Goal: Task Accomplishment & Management: Manage account settings

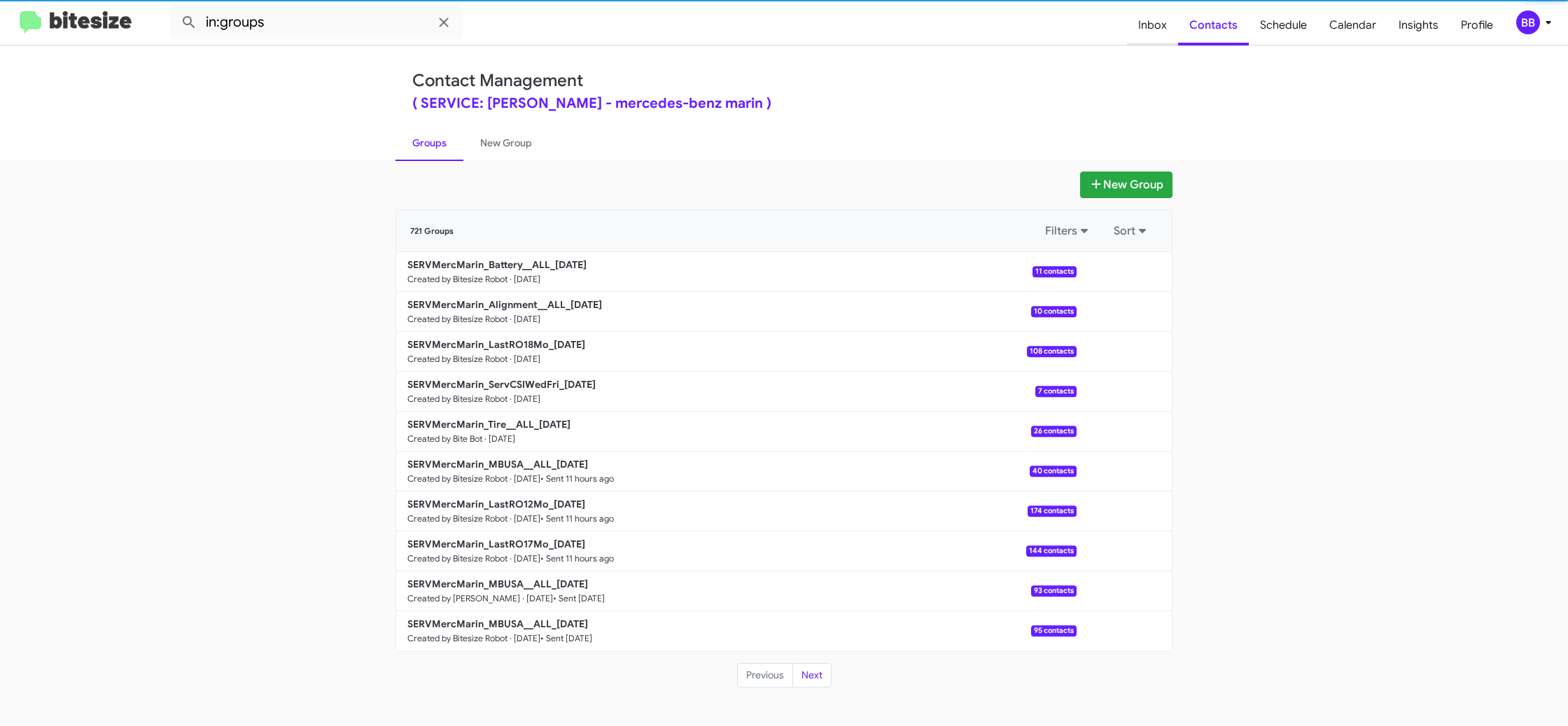
click at [1158, 38] on span "Inbox" at bounding box center [1153, 25] width 51 height 41
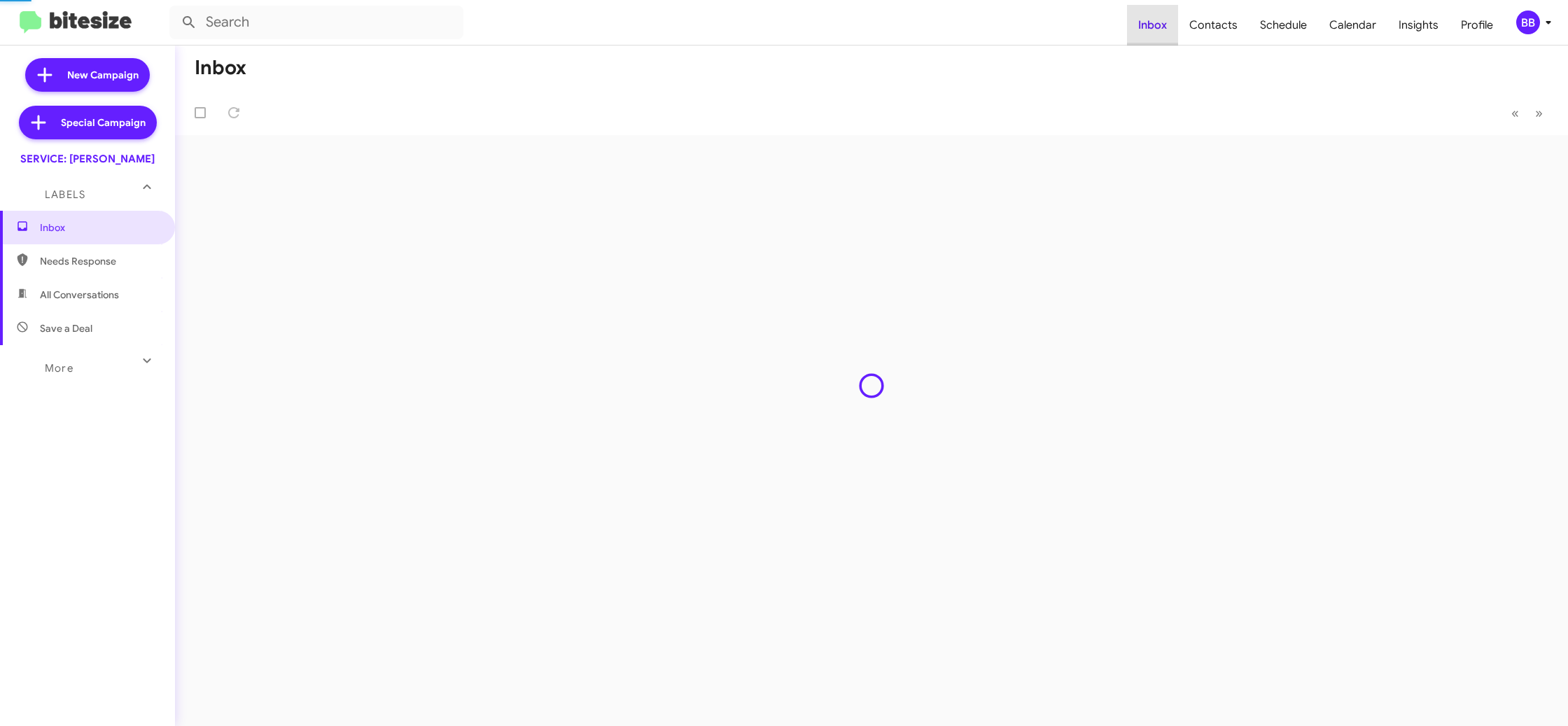
click at [1158, 38] on span "Inbox" at bounding box center [1153, 25] width 51 height 41
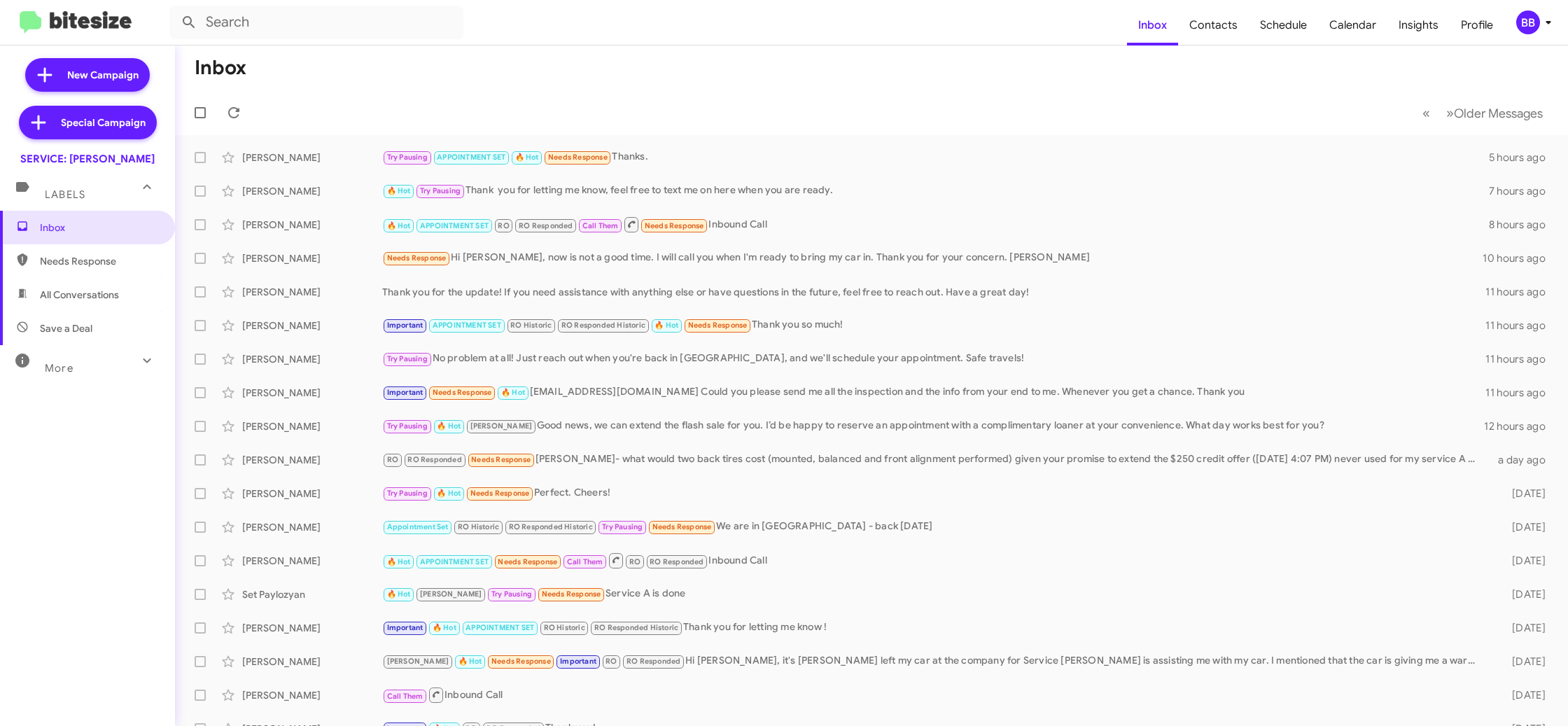
click at [1532, 24] on div "BB" at bounding box center [1528, 22] width 24 height 24
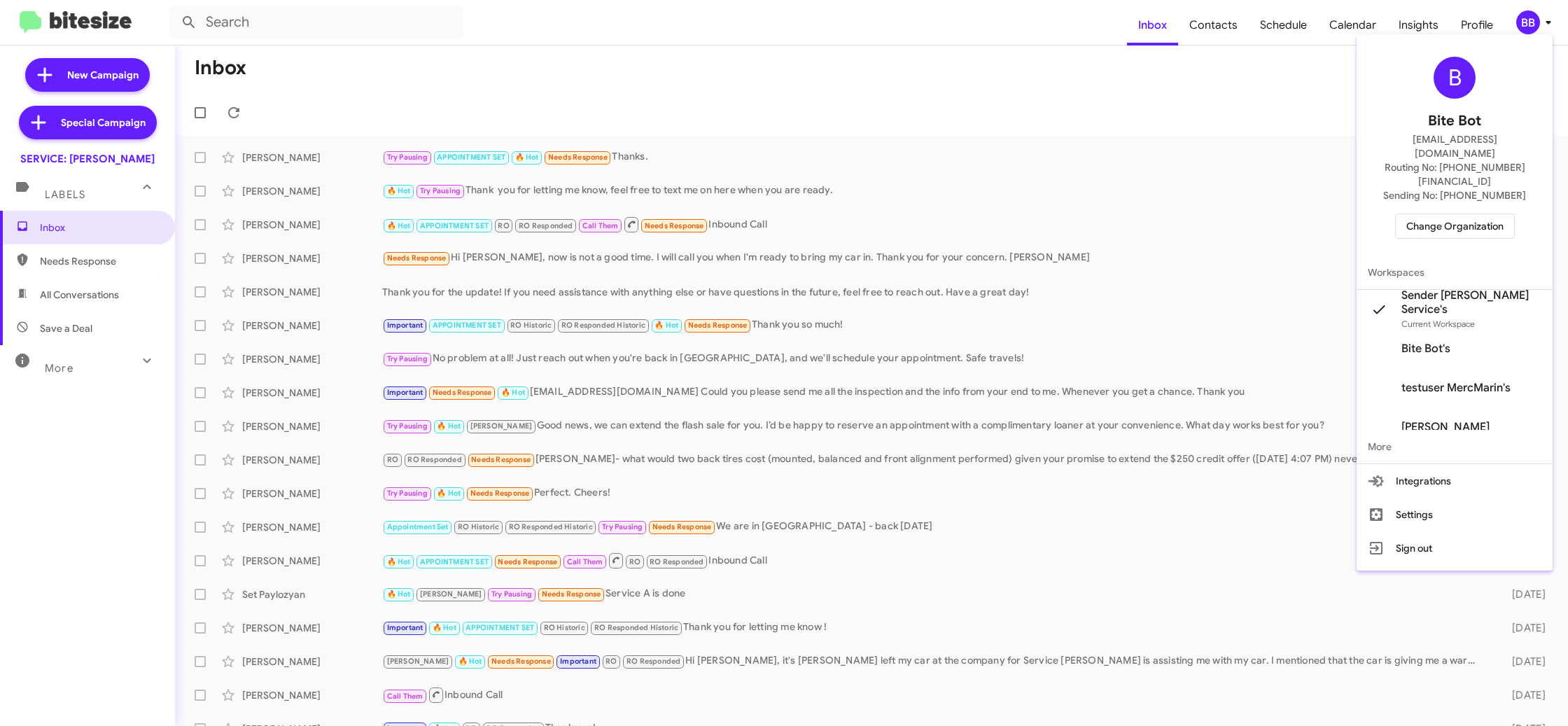
click at [1474, 214] on span "Change Organization" at bounding box center [1455, 226] width 97 height 24
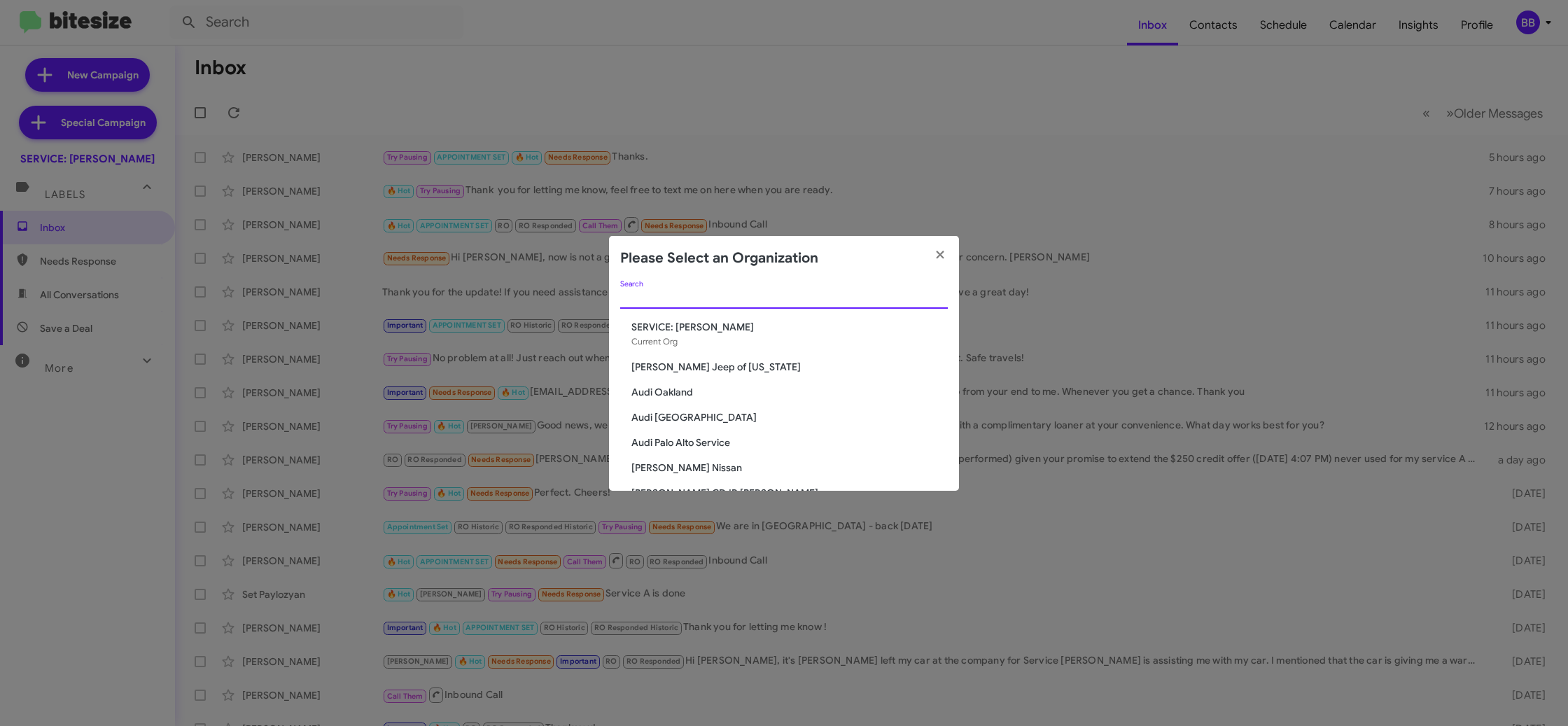
click at [629, 303] on input "Search" at bounding box center [784, 298] width 328 height 11
type input "vin"
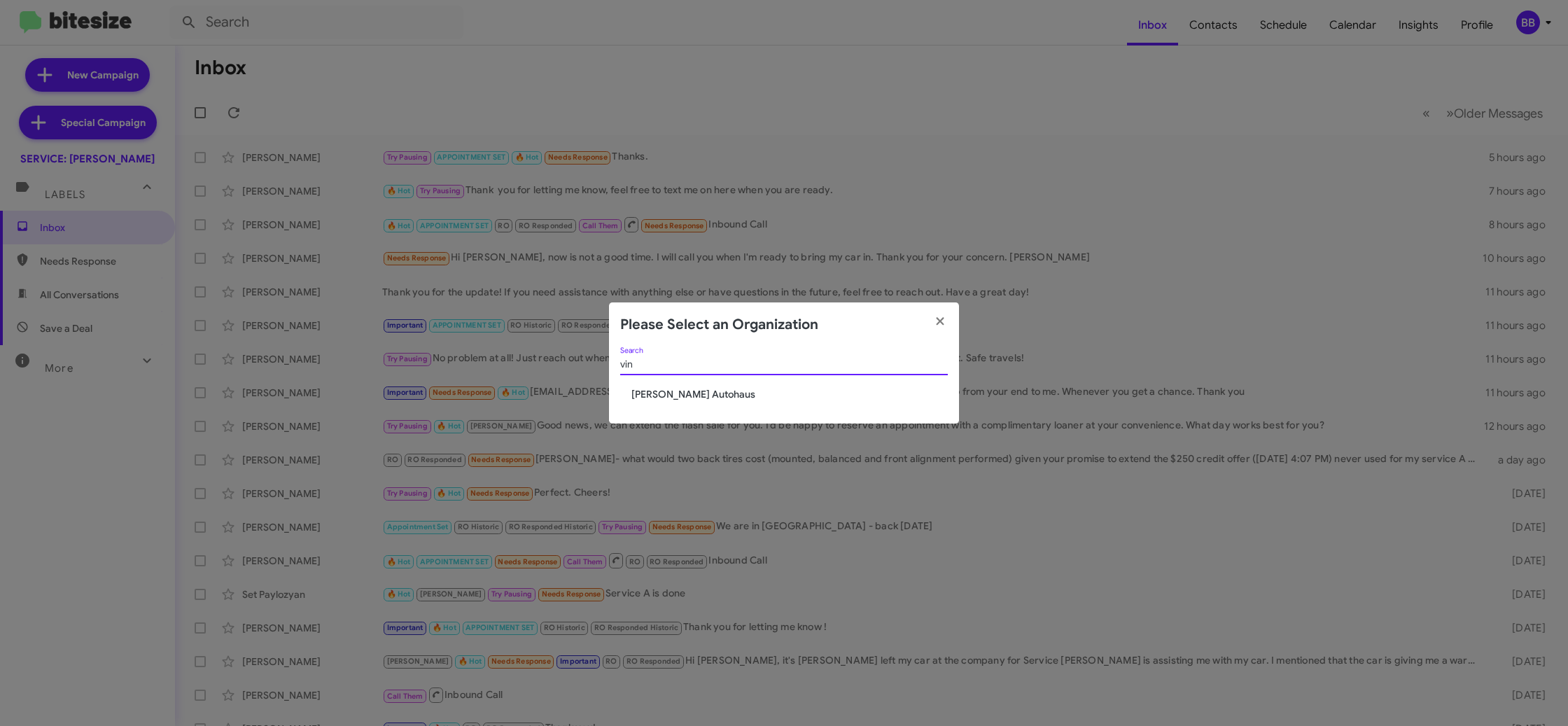
click at [676, 392] on span "[PERSON_NAME] Autohaus" at bounding box center [789, 393] width 317 height 14
drag, startPoint x: 676, startPoint y: 392, endPoint x: 530, endPoint y: 197, distance: 243.6
click at [674, 384] on div "vin Search [PERSON_NAME] Autohaus" at bounding box center [784, 385] width 350 height 76
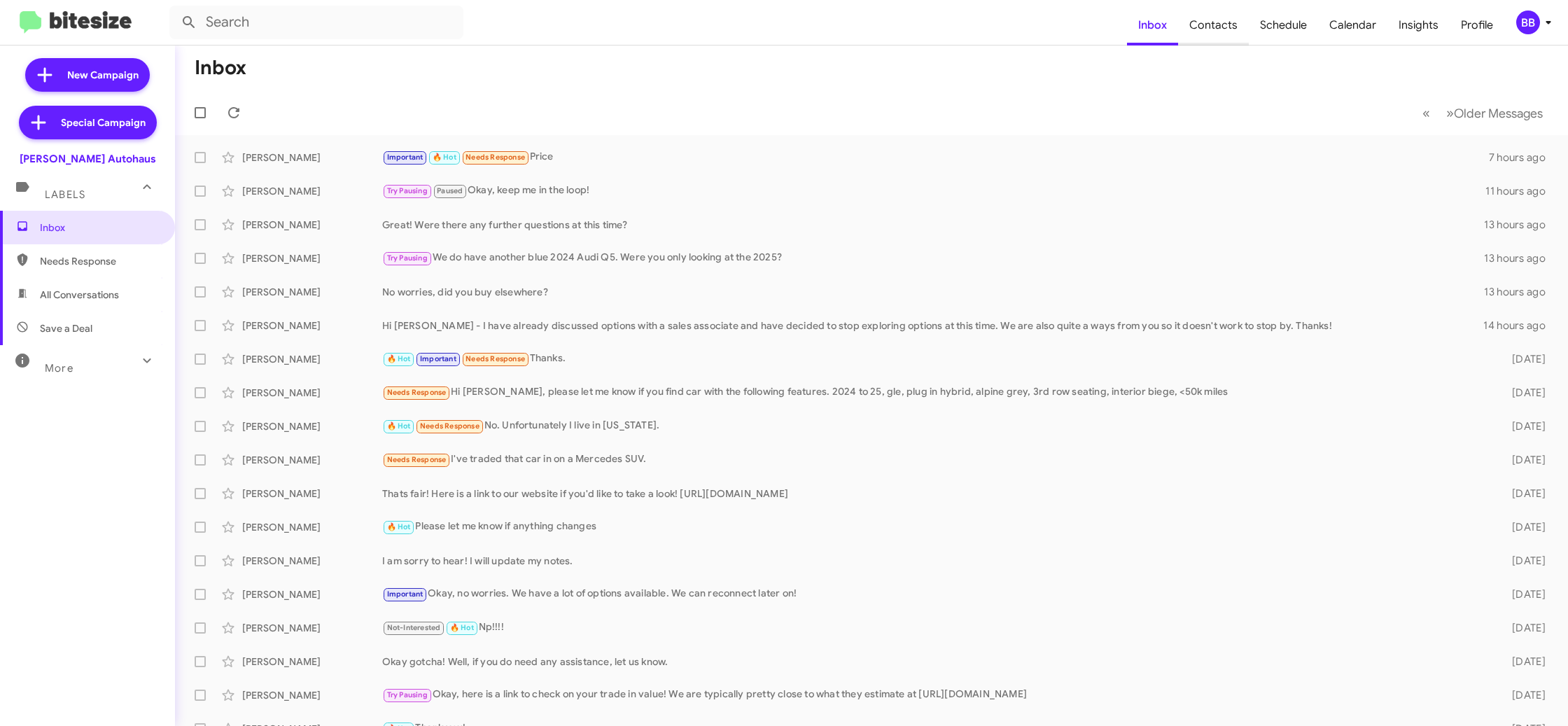
click at [1219, 29] on span "Contacts" at bounding box center [1213, 25] width 70 height 41
type input "in:groups"
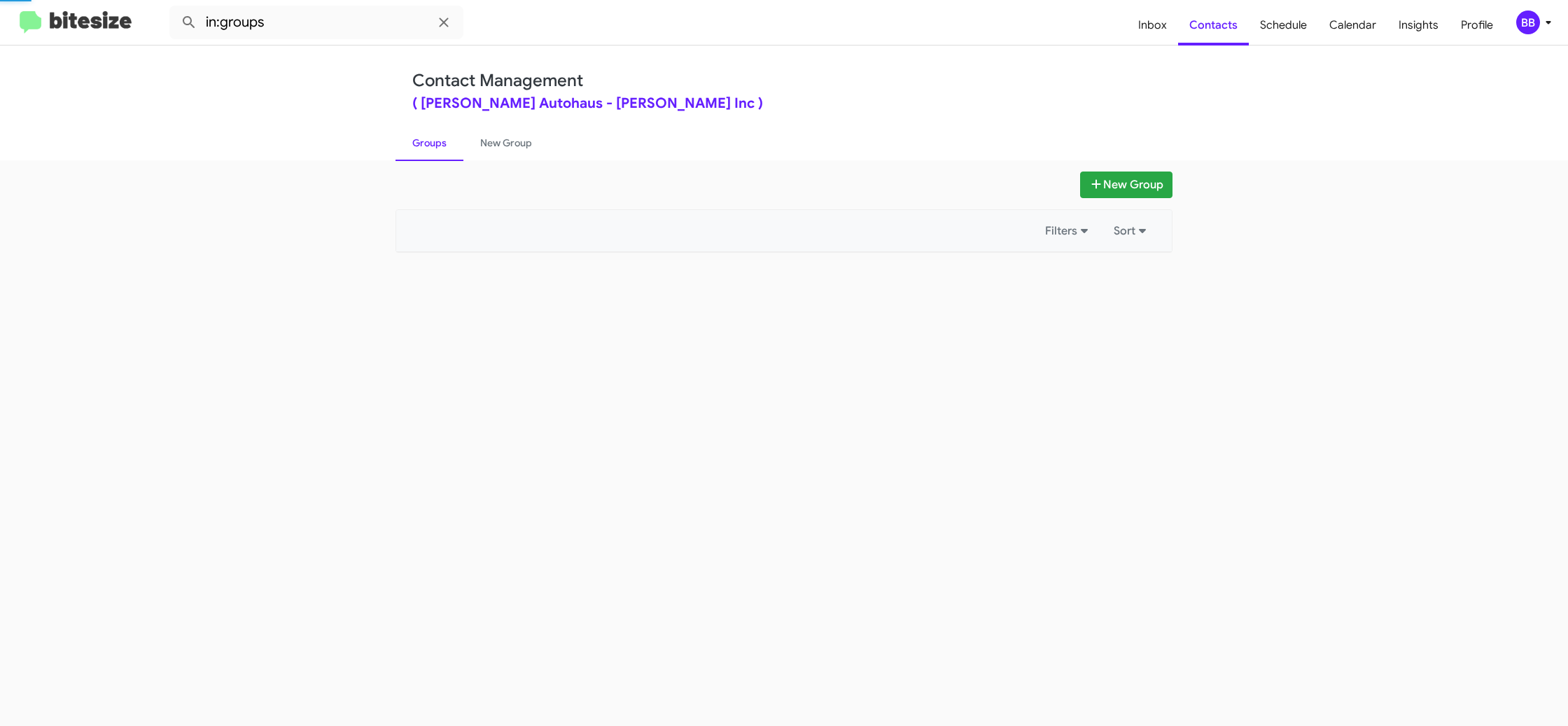
click at [1540, 25] on icon at bounding box center [1548, 22] width 17 height 17
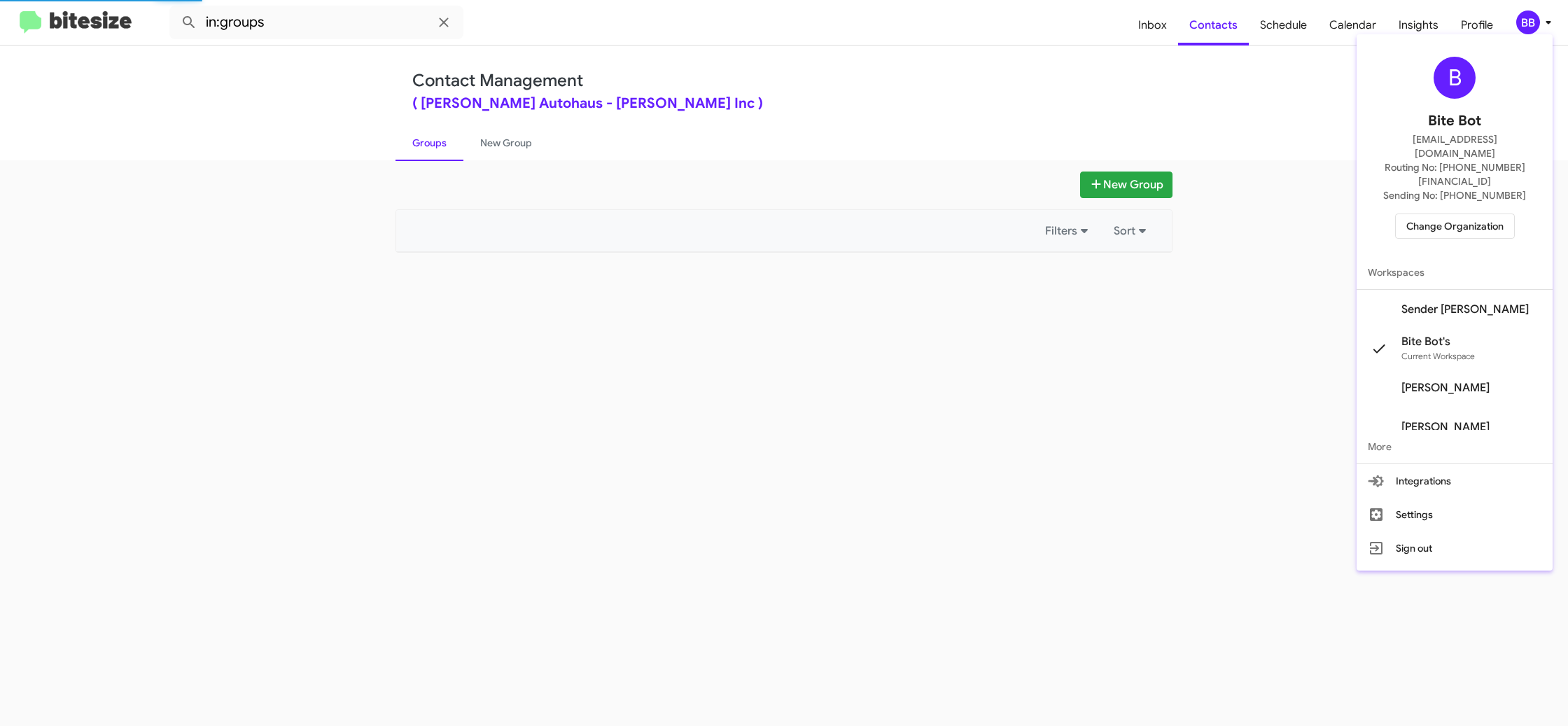
click at [1455, 302] on span "Sender Vin Devers's" at bounding box center [1465, 309] width 127 height 14
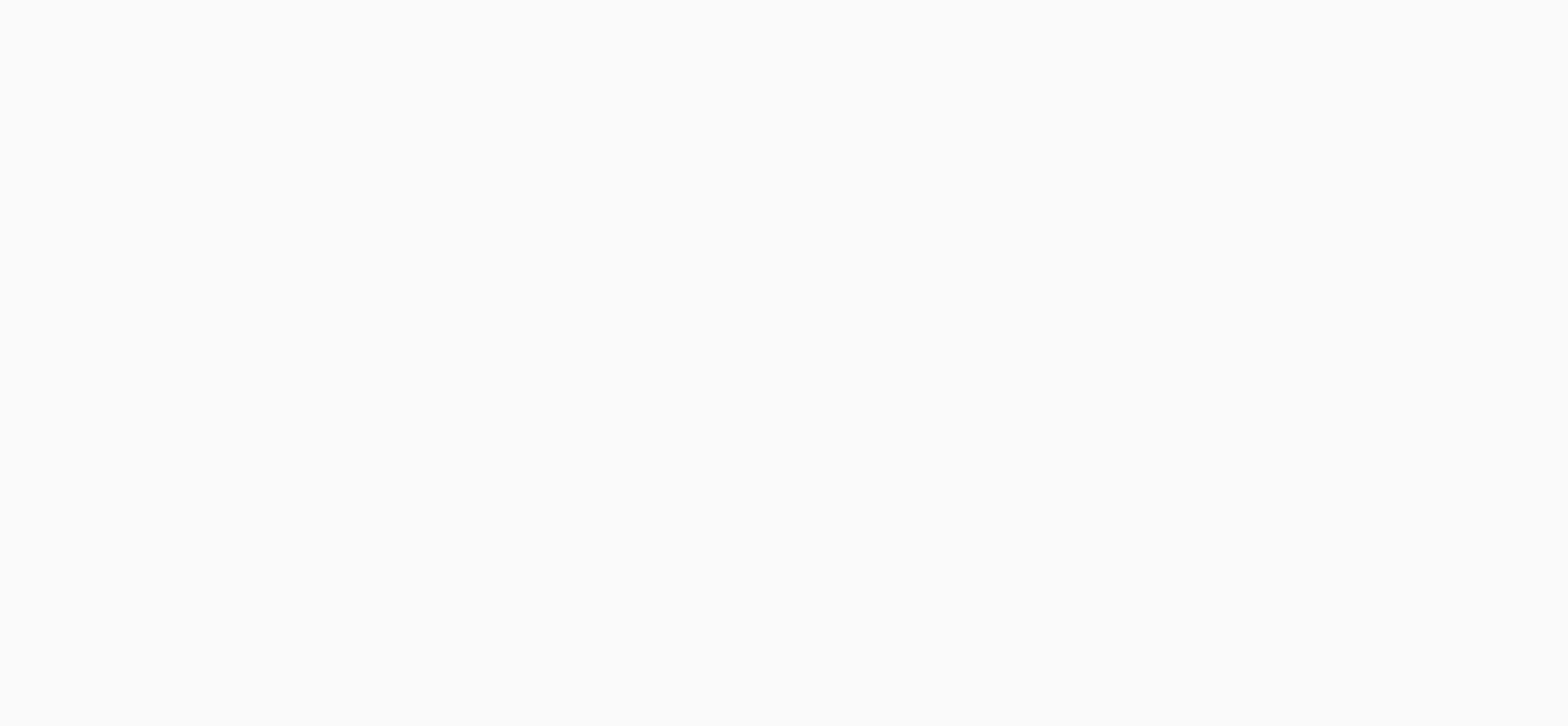
click at [1227, 28] on body at bounding box center [784, 363] width 1568 height 726
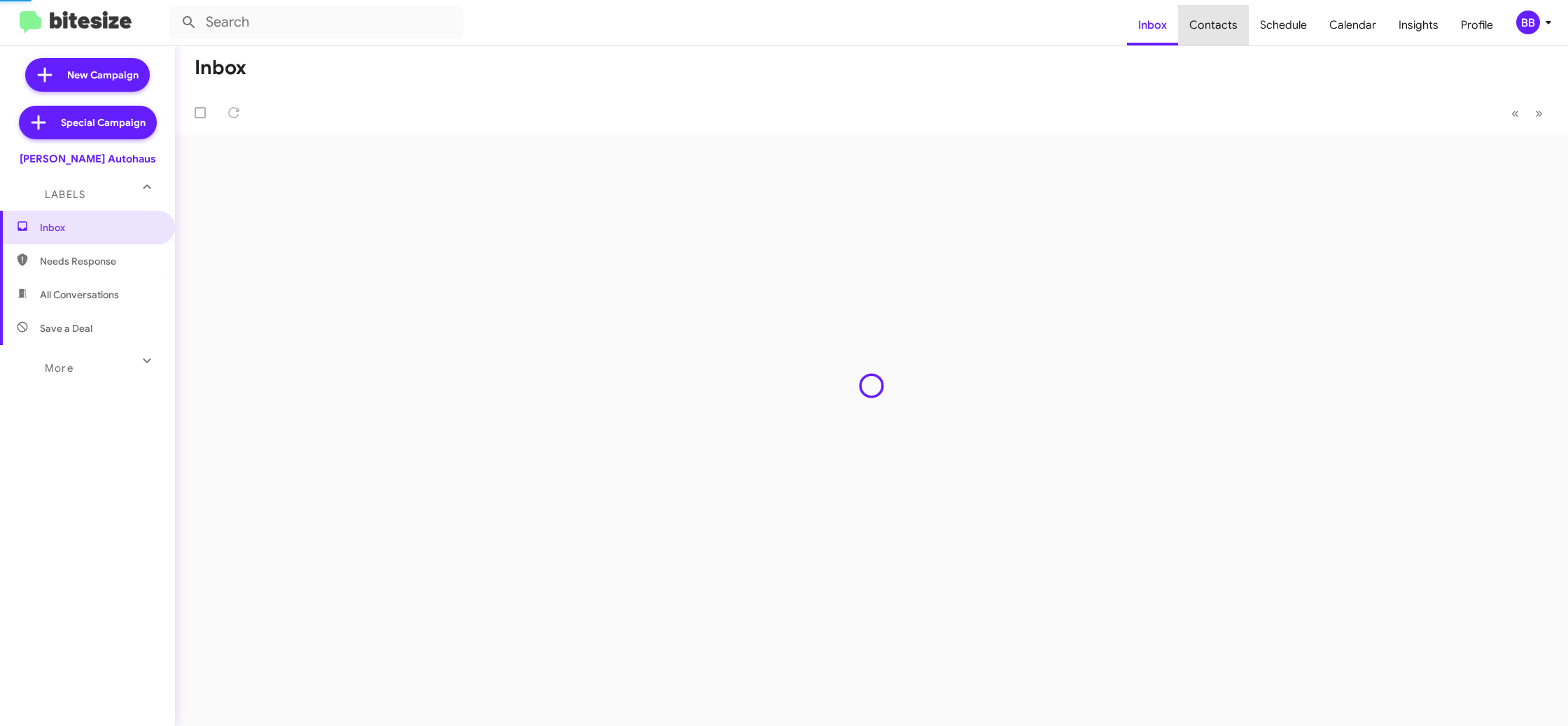
click at [1227, 28] on span "Contacts" at bounding box center [1213, 25] width 70 height 41
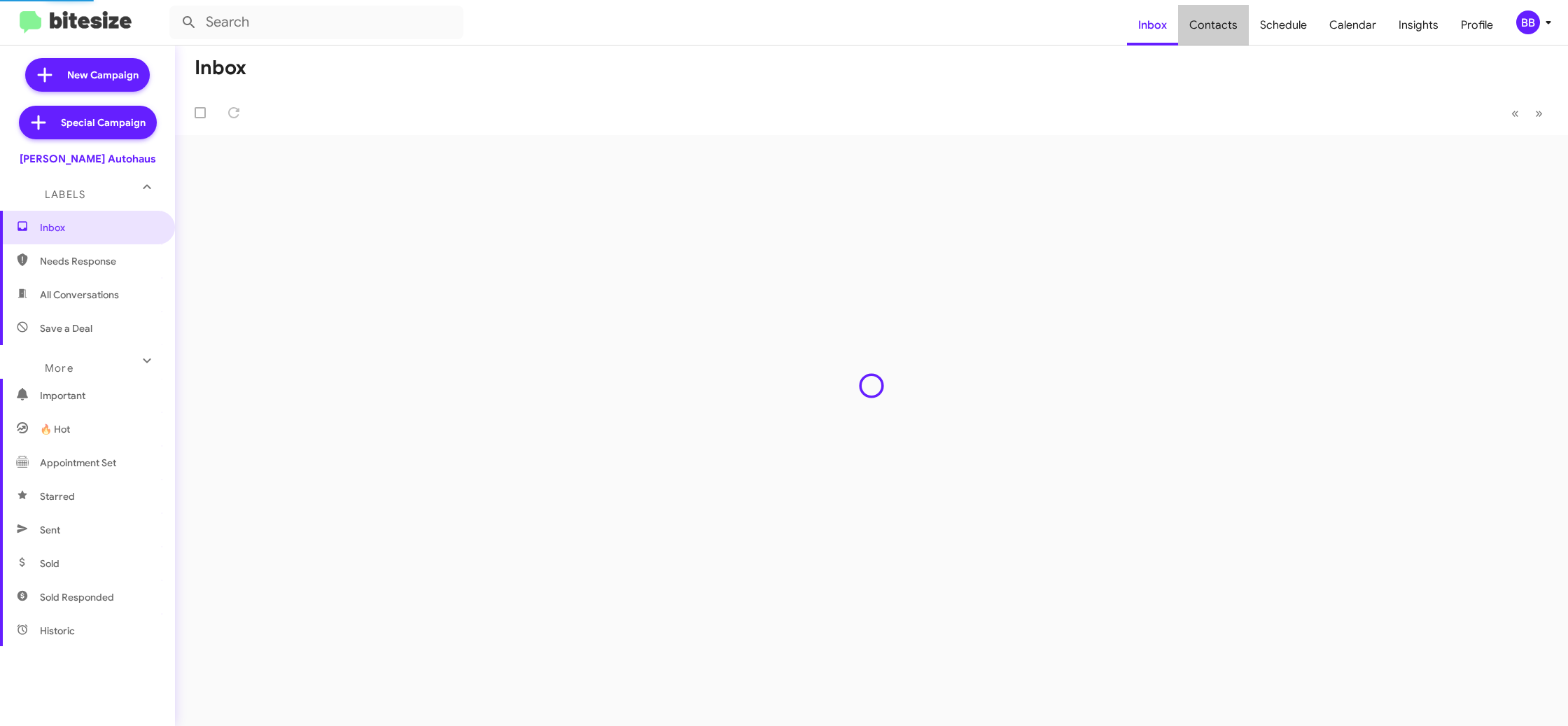
click at [1227, 28] on span "Contacts" at bounding box center [1213, 25] width 70 height 41
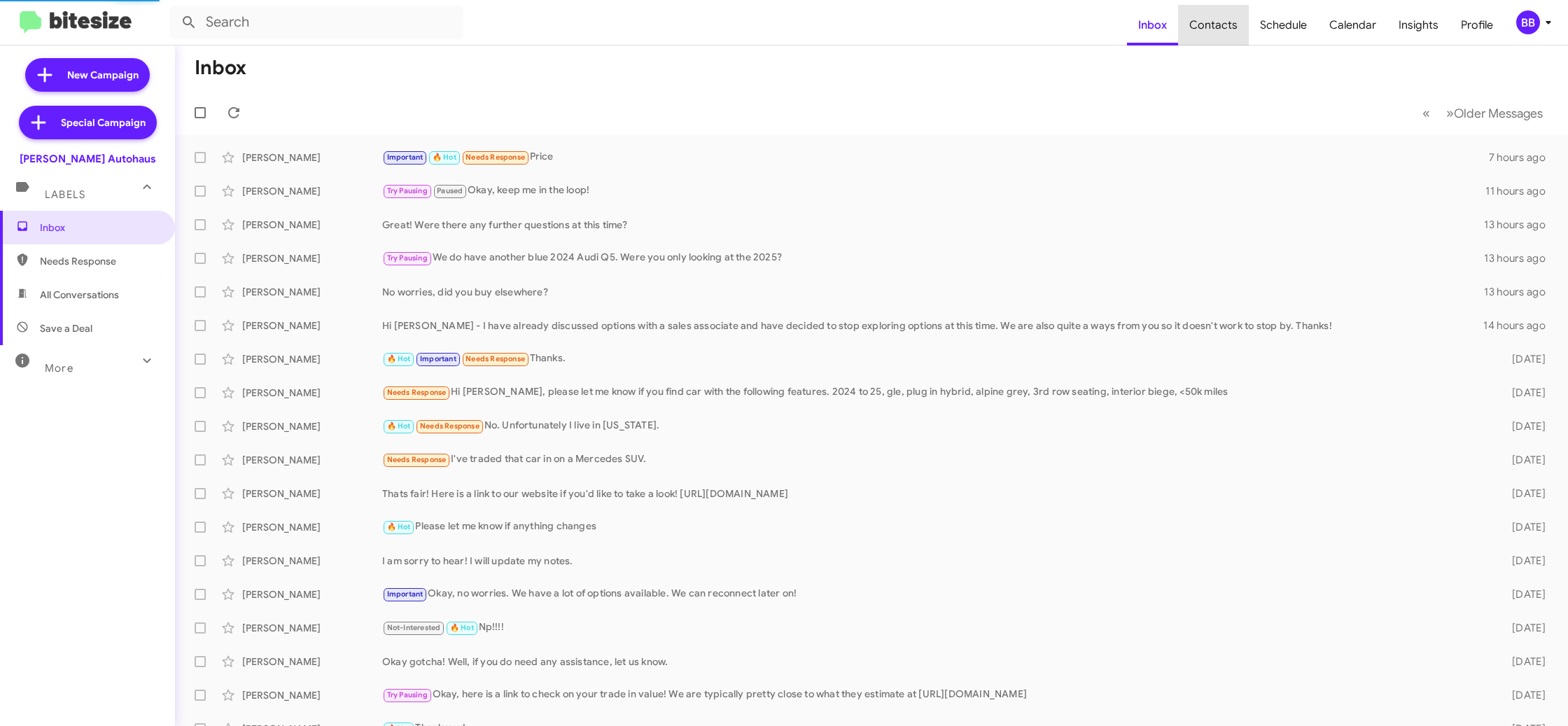
type input "in:groups"
click at [1227, 28] on span "Contacts" at bounding box center [1213, 25] width 70 height 41
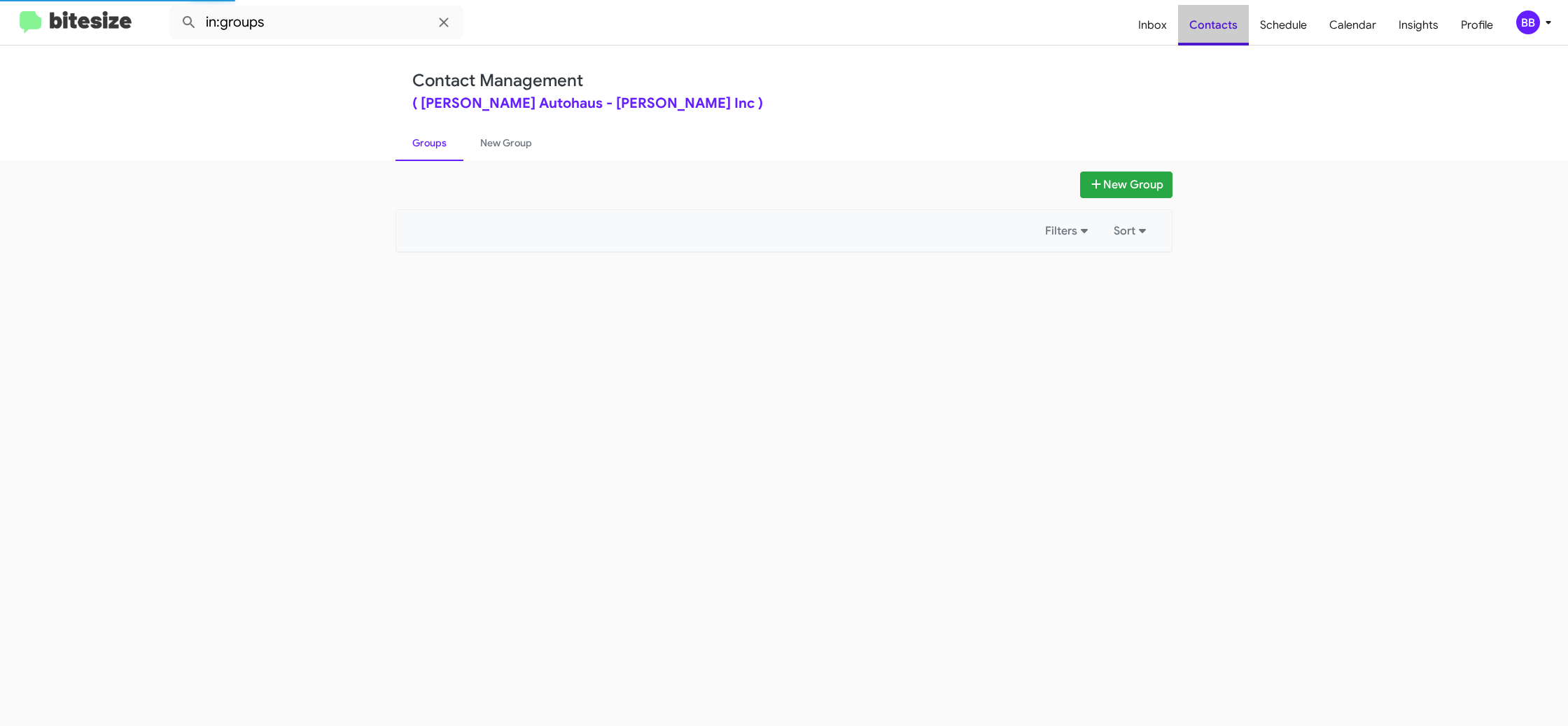
click at [1227, 28] on span "Contacts" at bounding box center [1213, 25] width 70 height 41
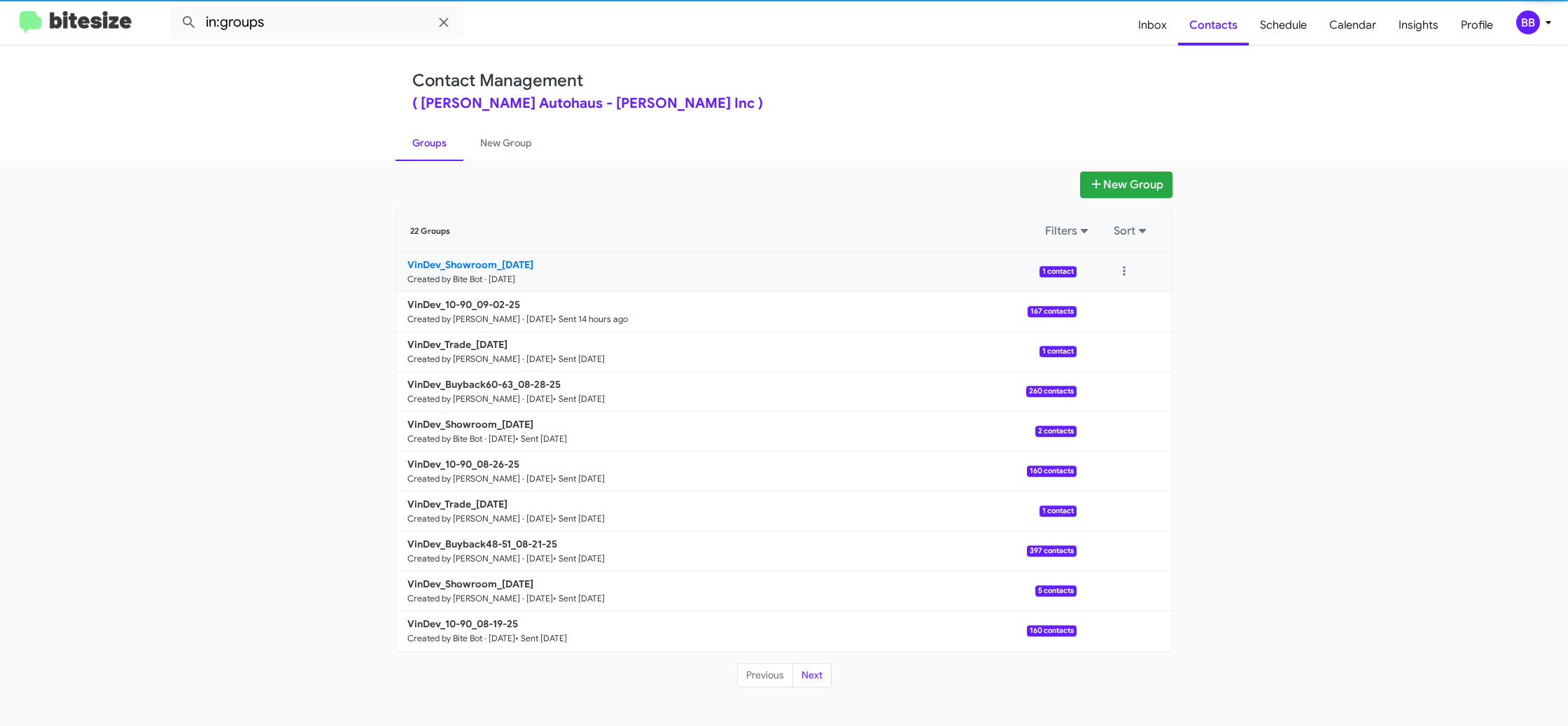
click at [513, 281] on small "Created by Bite Bot · [DATE]" at bounding box center [461, 279] width 107 height 11
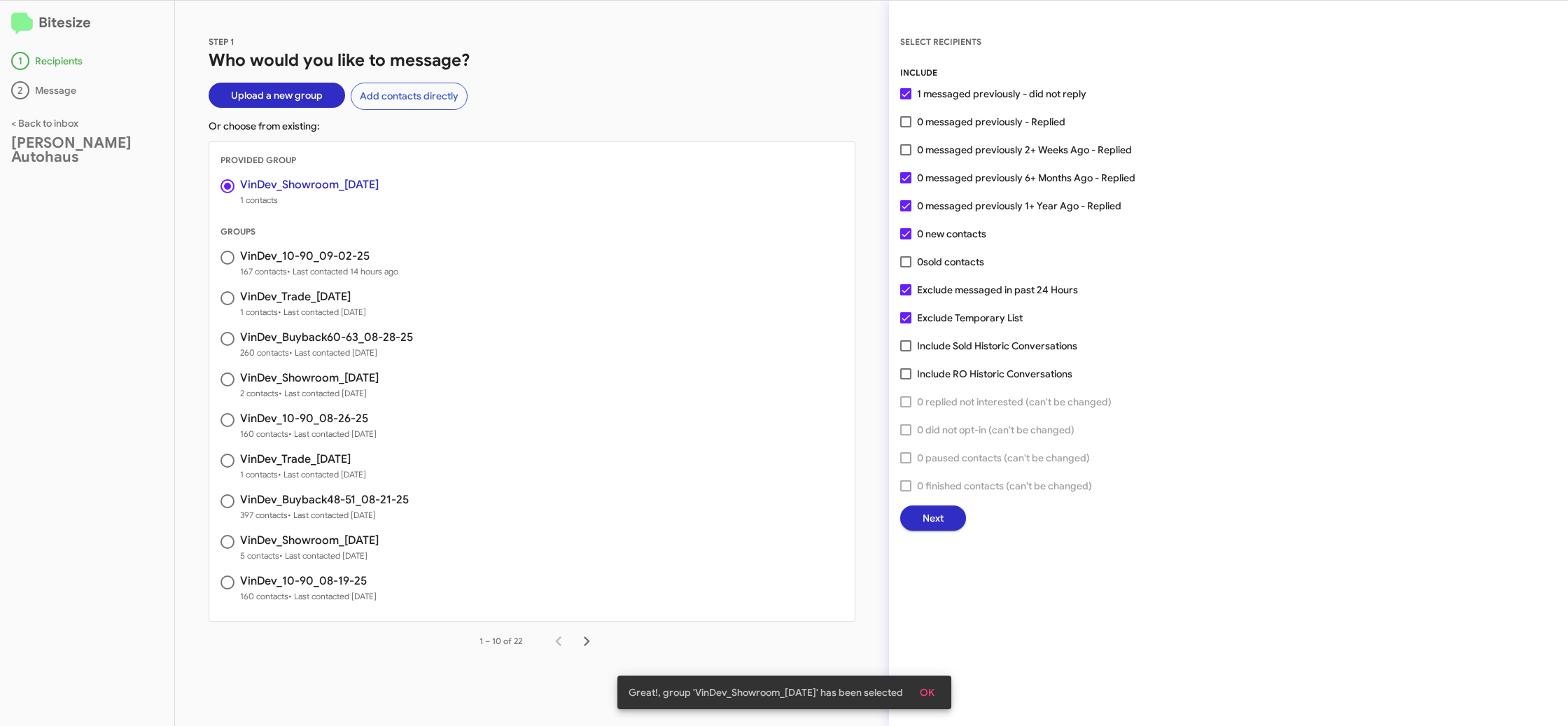
click at [938, 510] on span "Next" at bounding box center [933, 518] width 21 height 25
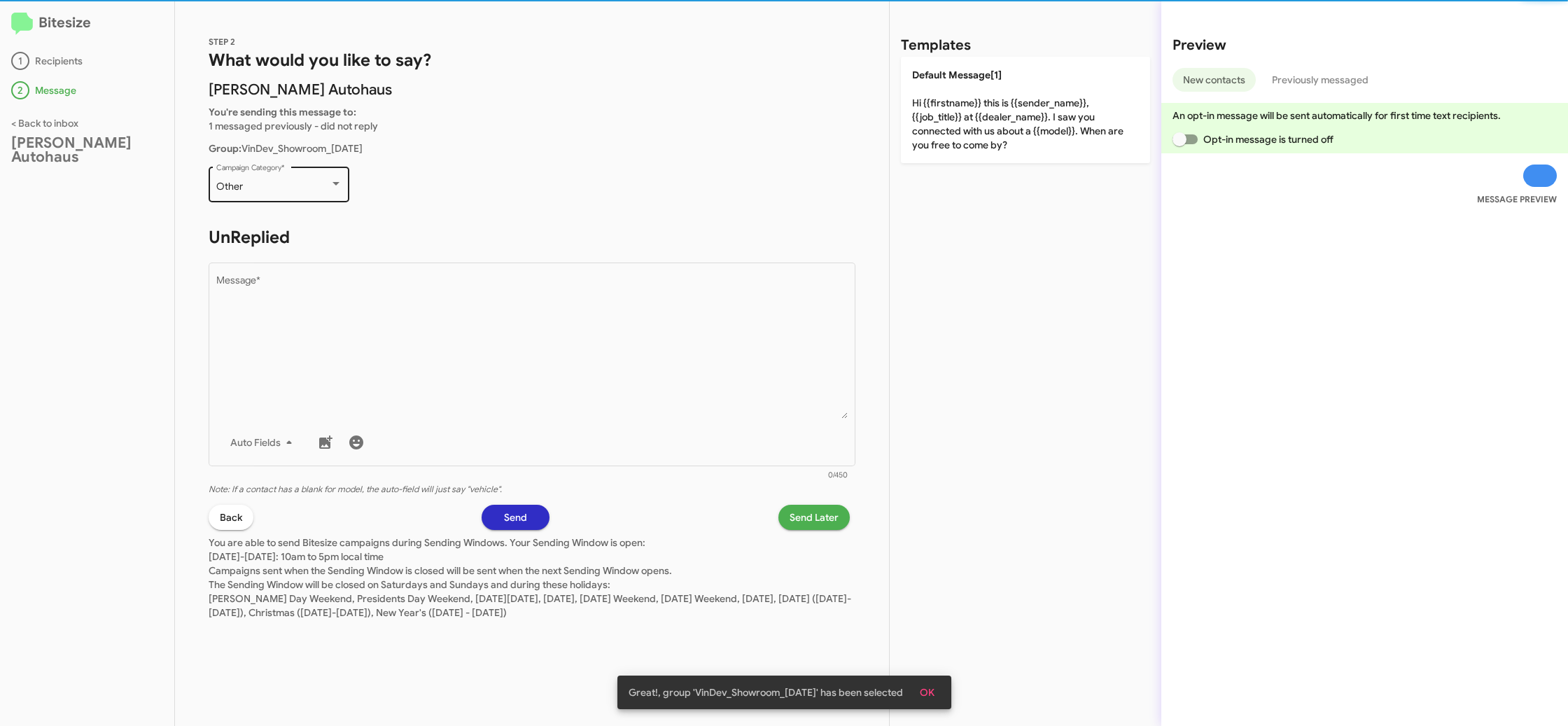
click at [275, 165] on div "Other Campaign Category *" at bounding box center [279, 183] width 126 height 38
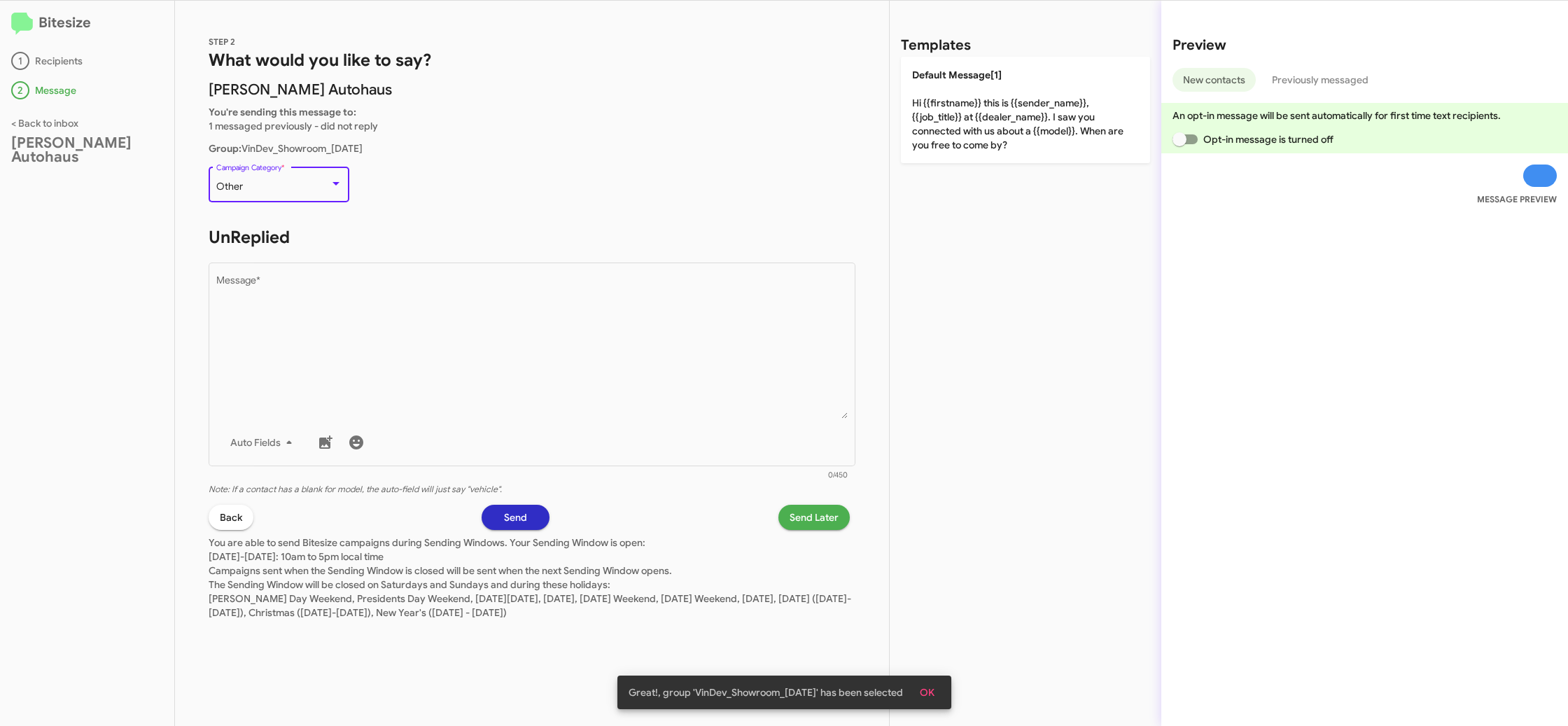
scroll to position [379, 0]
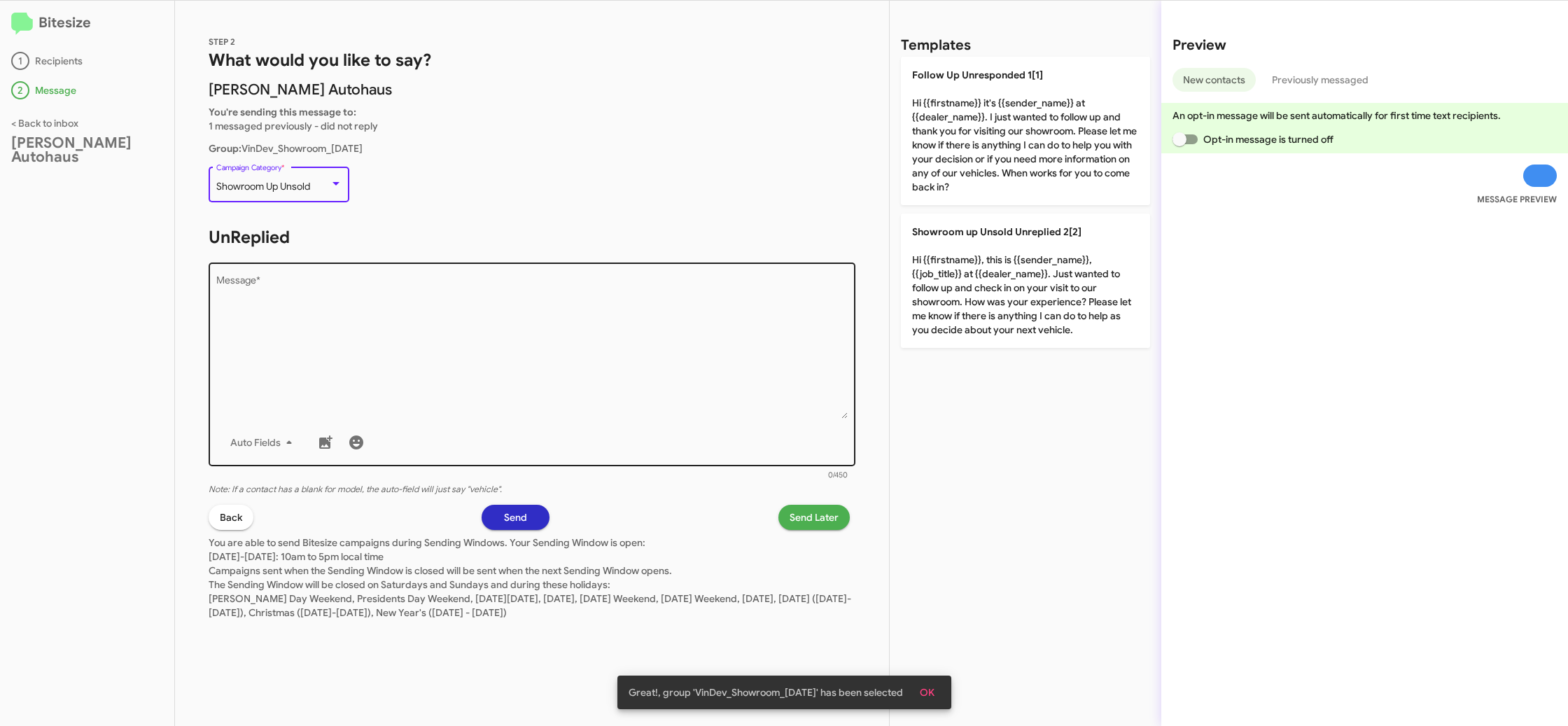
click at [444, 304] on textarea "Message *" at bounding box center [532, 347] width 632 height 143
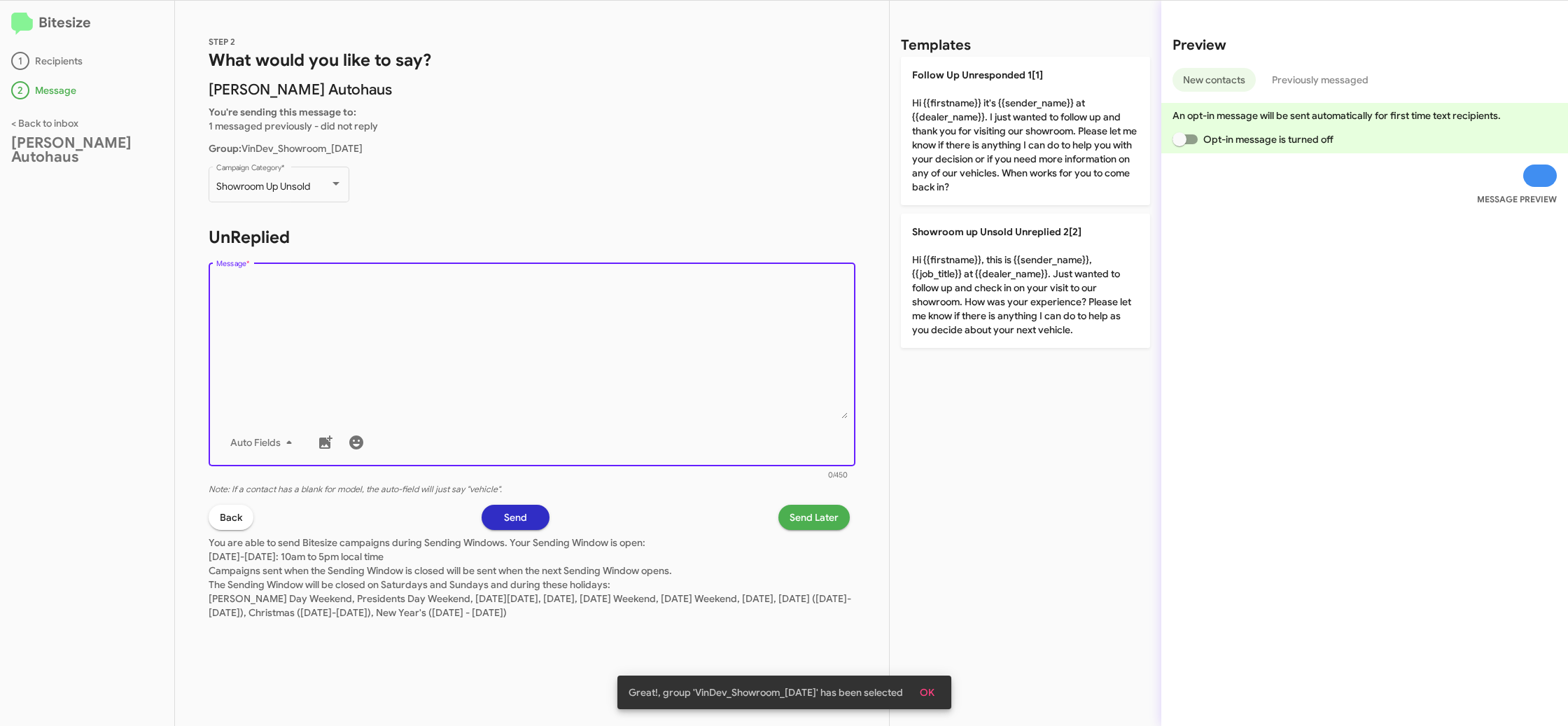
click at [474, 299] on textarea "Message *" at bounding box center [532, 347] width 632 height 143
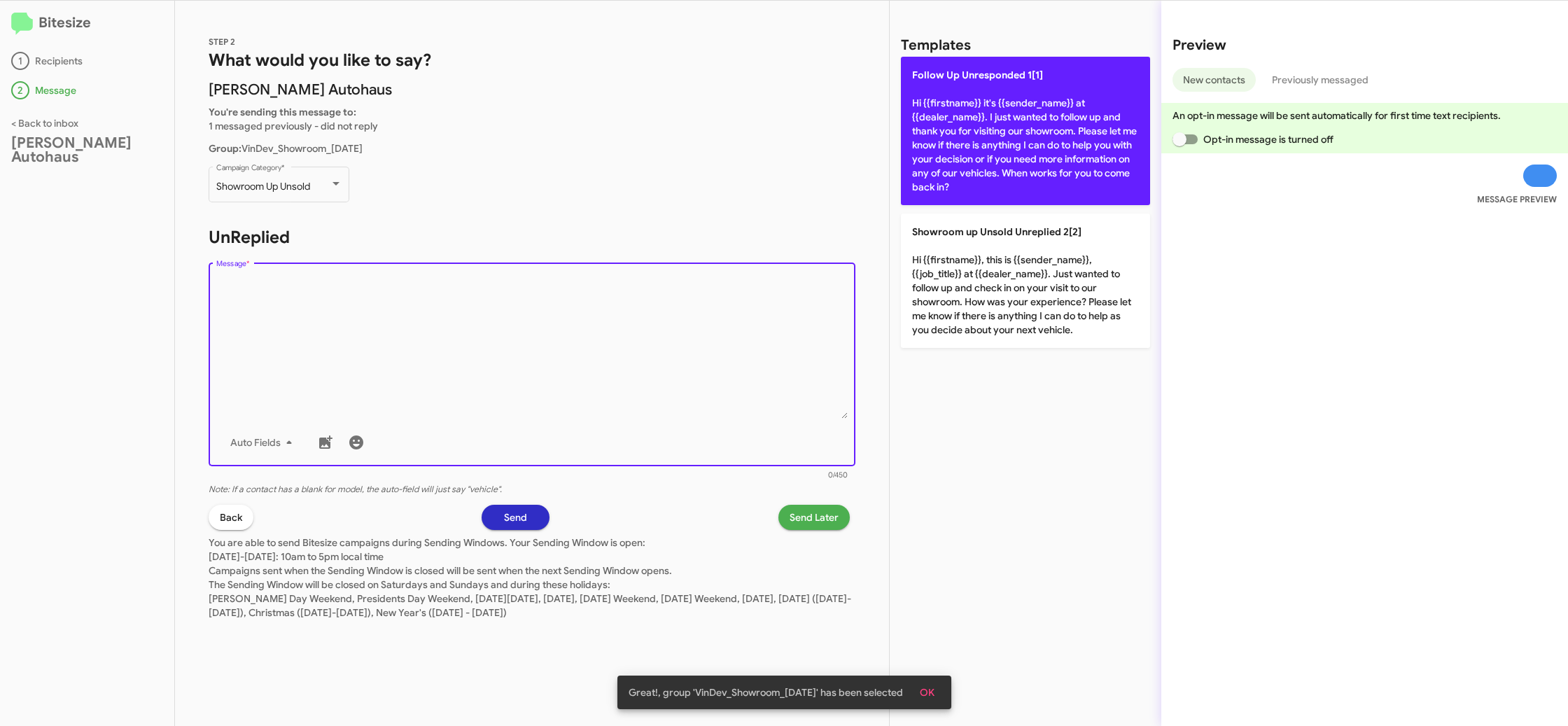
click at [1031, 121] on p "Follow Up Unresponded 1[1] Hi {{firstname}} it's {{sender_name}} at {{dealer_na…" at bounding box center [1025, 131] width 249 height 148
type textarea "Hi {{firstname}} it's {{sender_name}} at {{dealer_name}}. I just wanted to foll…"
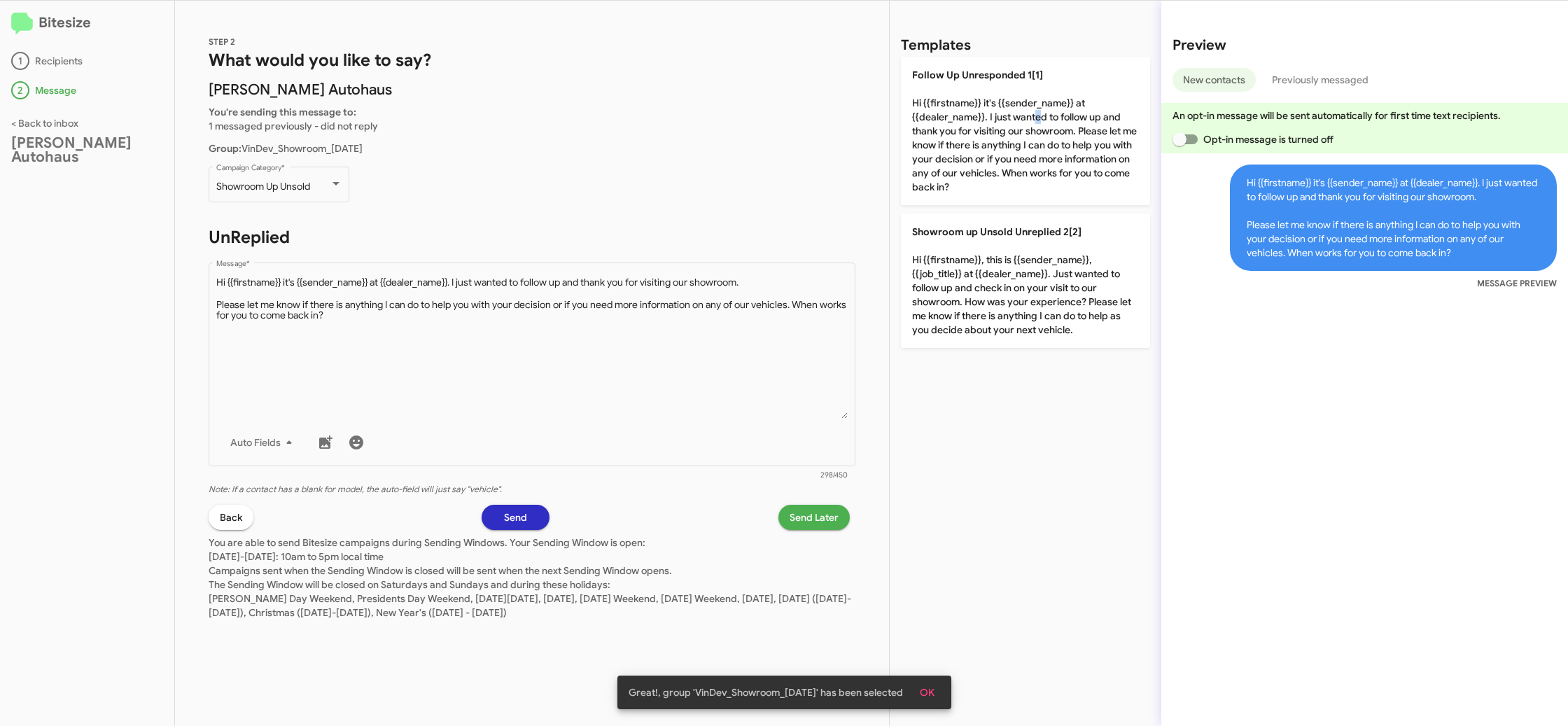
click at [792, 507] on span "Send Later" at bounding box center [813, 517] width 49 height 25
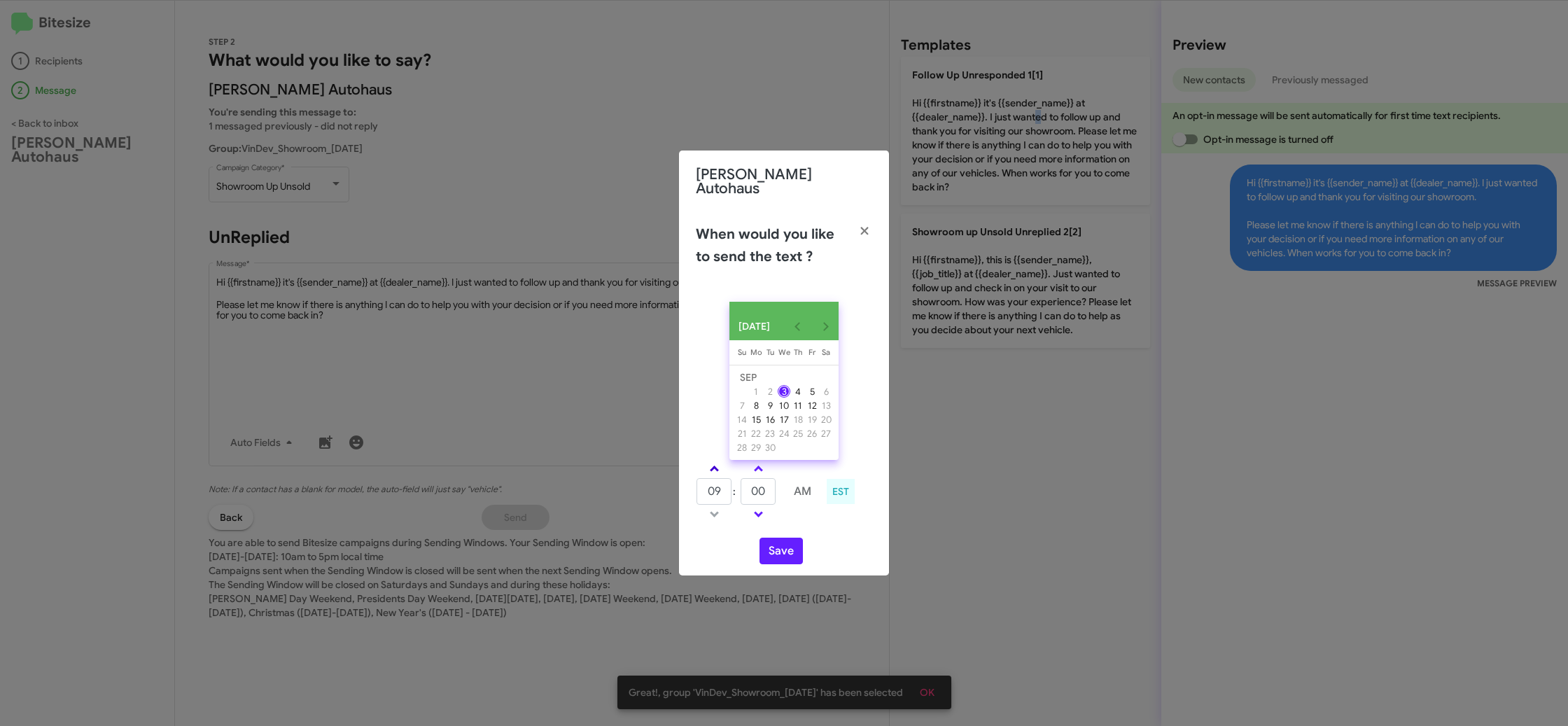
click at [712, 463] on link at bounding box center [715, 468] width 25 height 16
type input "10"
click at [761, 487] on input "00" at bounding box center [758, 491] width 35 height 27
type input "21"
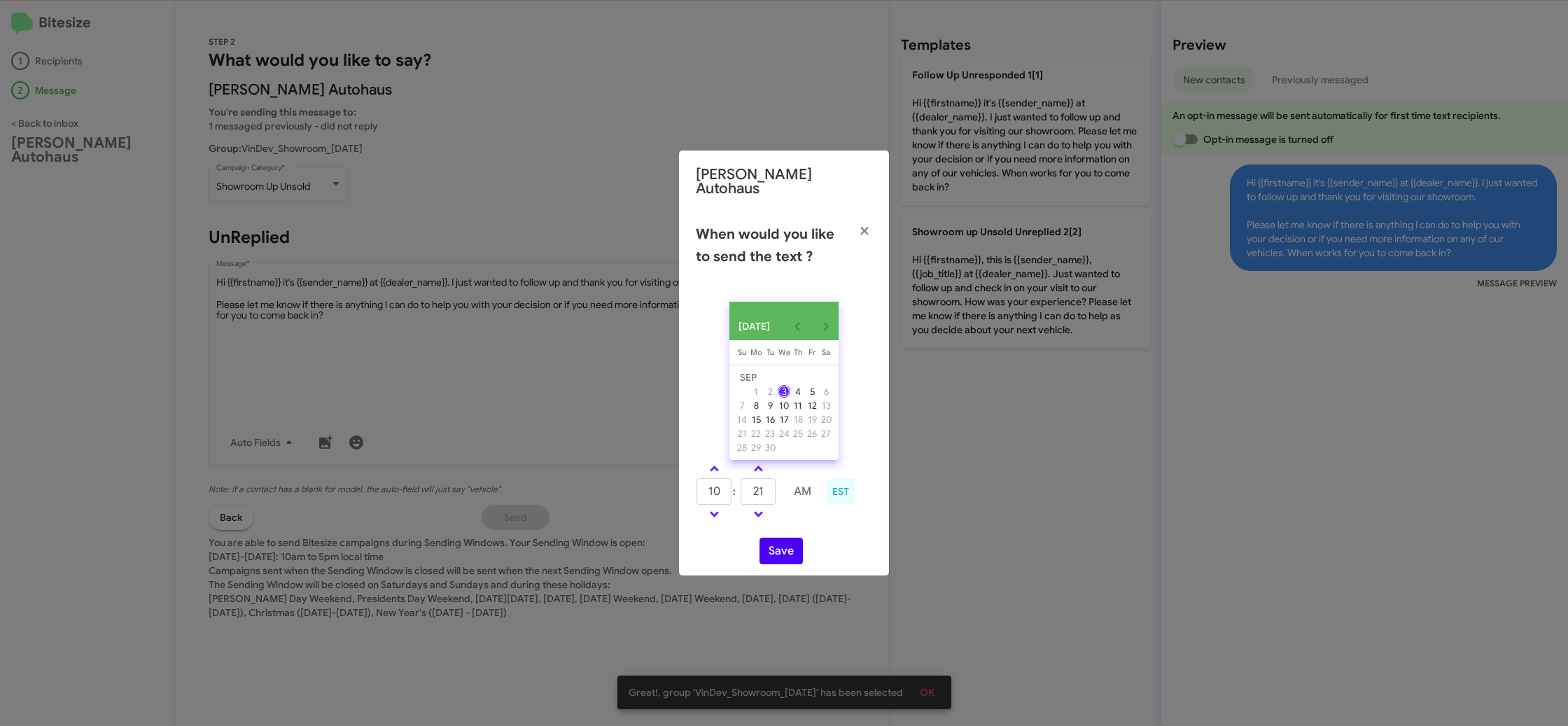
drag, startPoint x: 800, startPoint y: 518, endPoint x: 780, endPoint y: 546, distance: 34.4
click at [800, 518] on td at bounding box center [803, 514] width 37 height 17
click at [780, 547] on button "Save" at bounding box center [781, 550] width 44 height 27
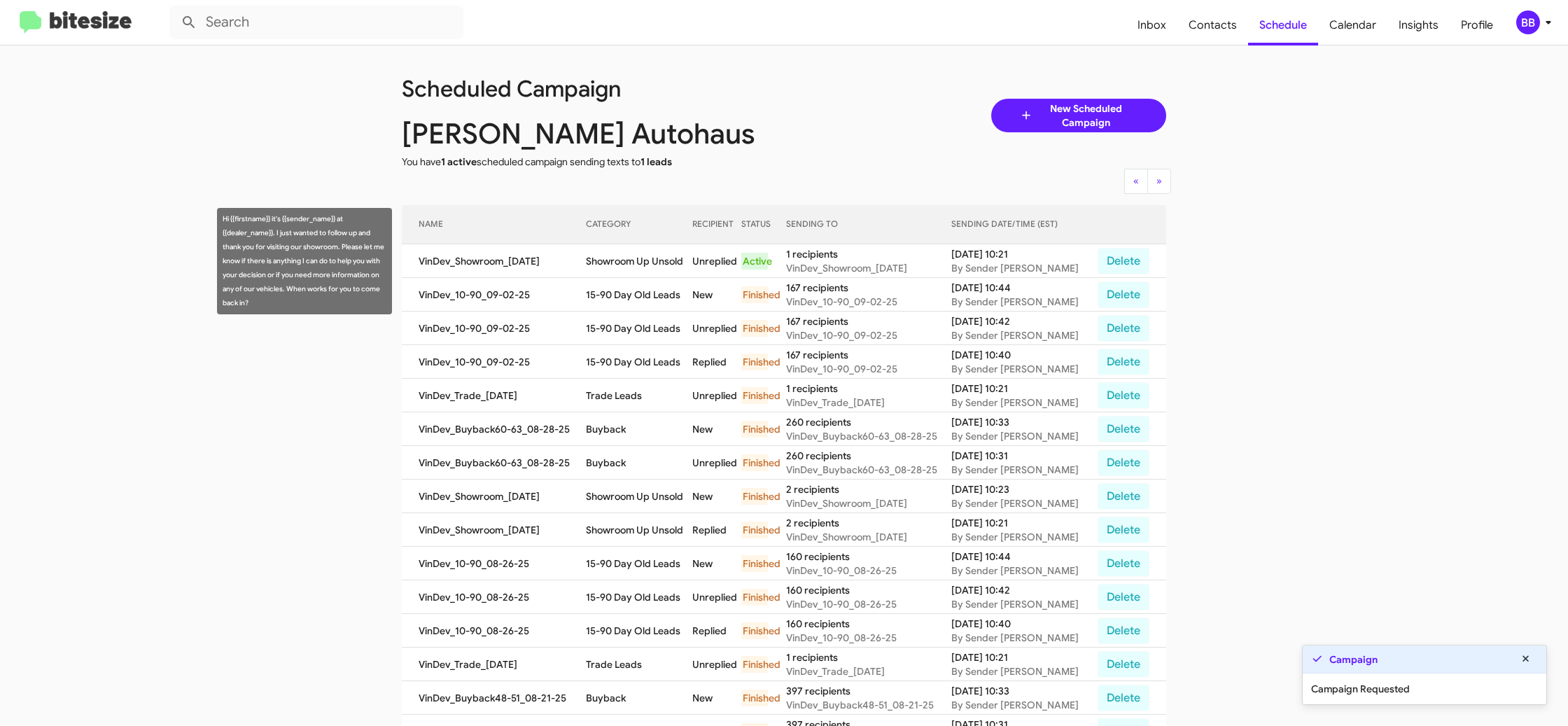
click at [633, 272] on td "Showroom Up Unsold" at bounding box center [639, 261] width 107 height 33
click at [637, 261] on td "Showroom Up Unsold" at bounding box center [639, 261] width 107 height 33
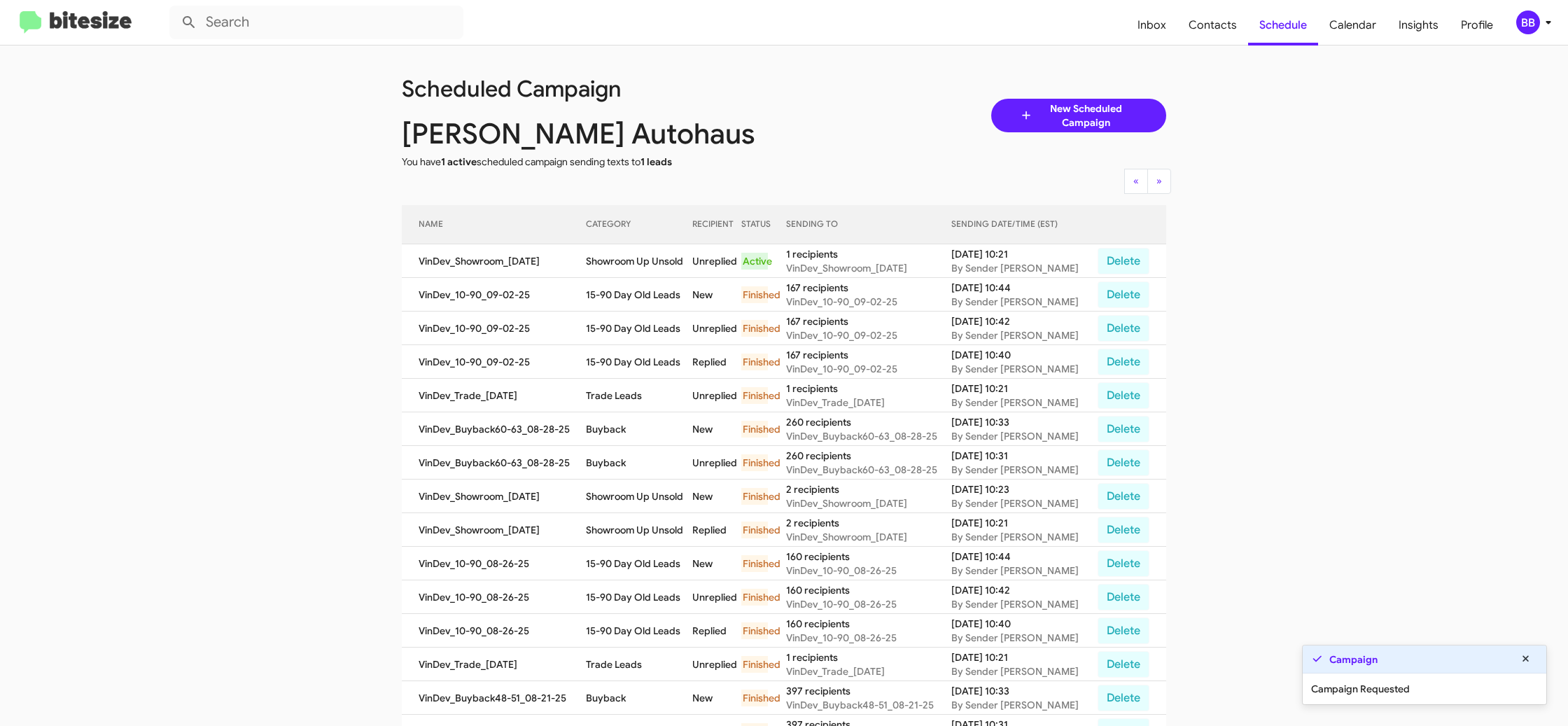
click at [637, 261] on td "Showroom Up Unsold" at bounding box center [639, 261] width 107 height 33
click at [636, 260] on td "Showroom Up Unsold" at bounding box center [639, 261] width 107 height 33
copy td "Showroom Up Unsold"
